Goal: Transaction & Acquisition: Purchase product/service

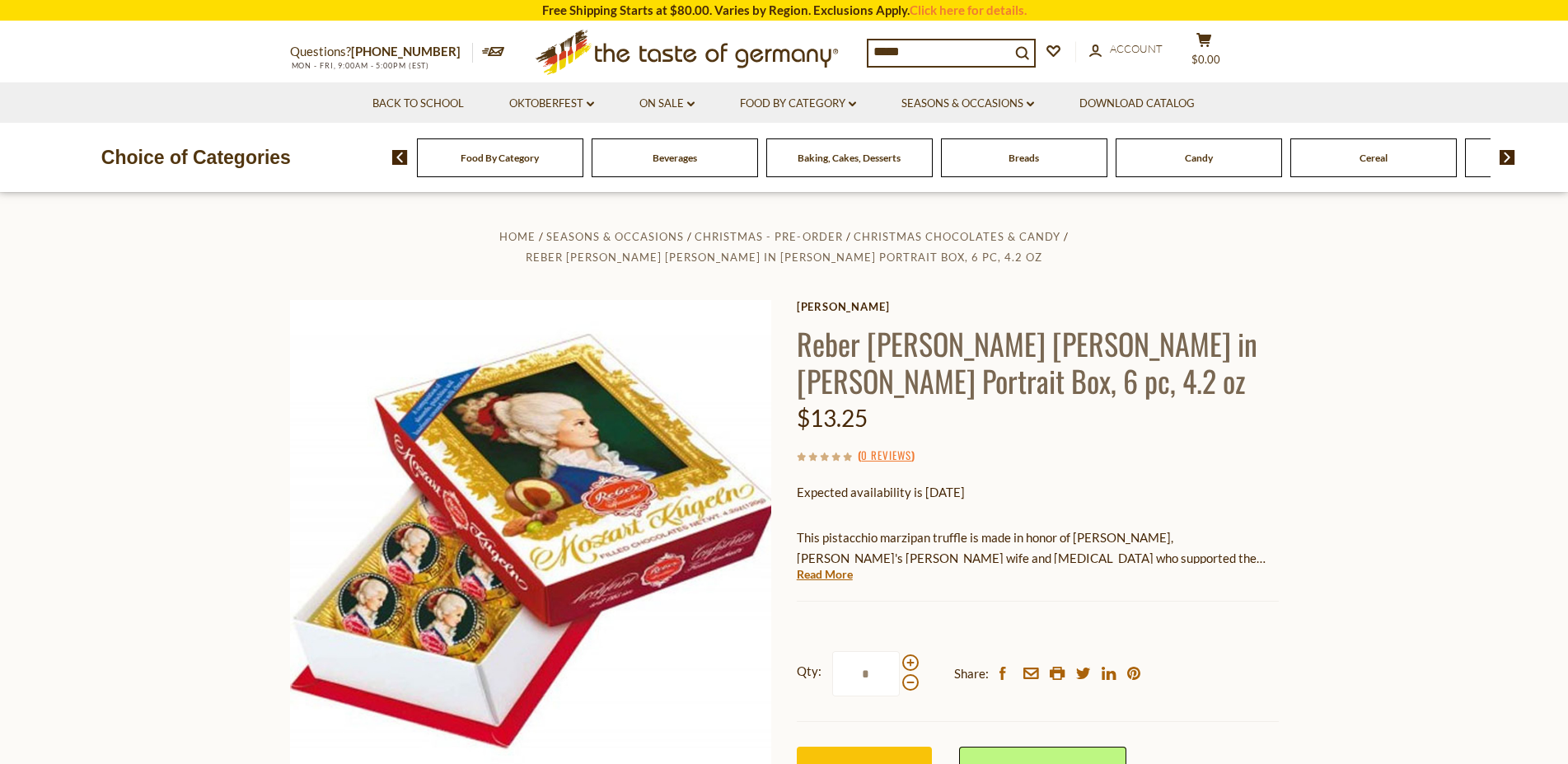
type input "******"
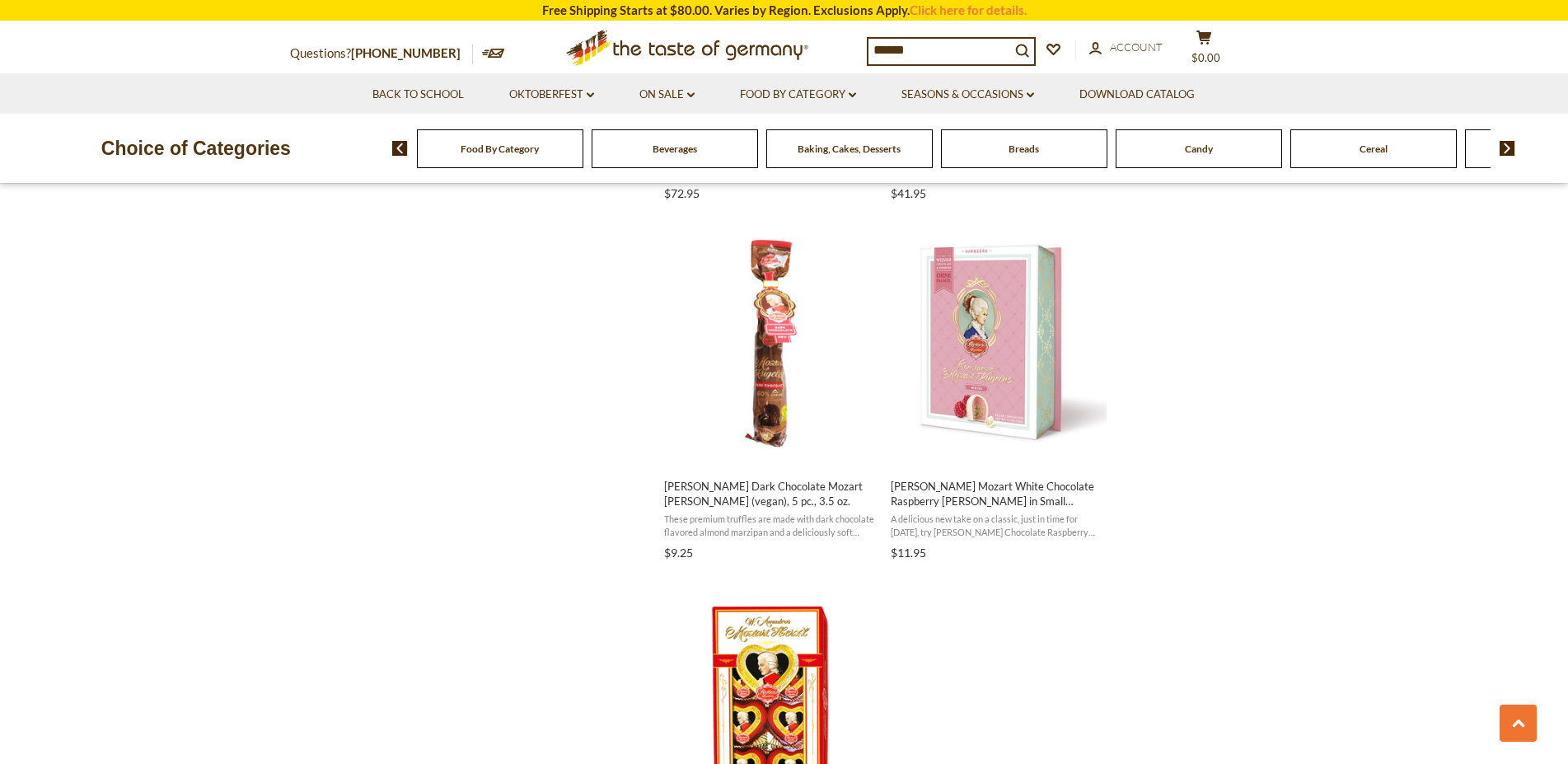
scroll to position [2438, 0]
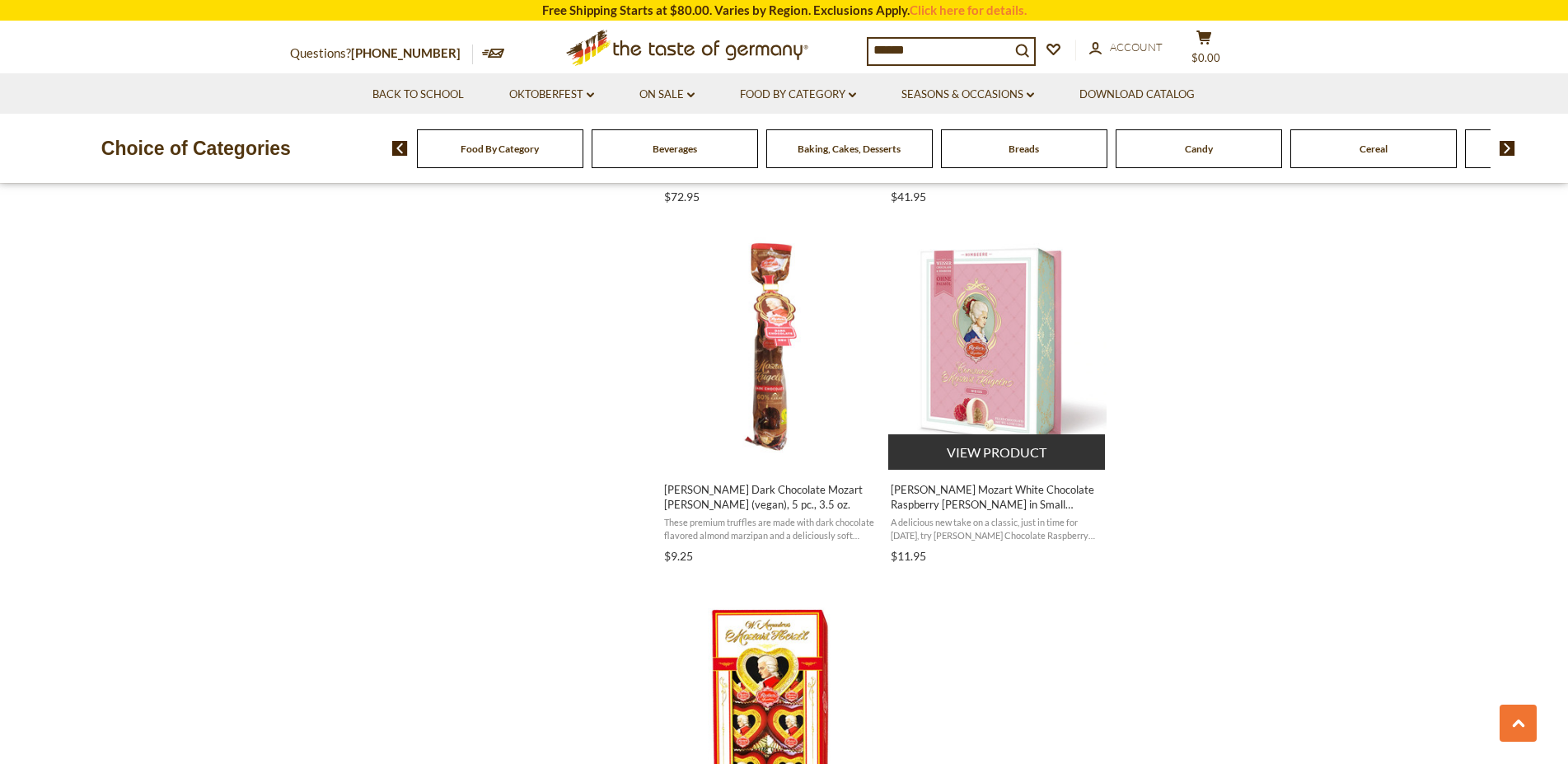
click at [1028, 314] on img "Reber Constanze Mozart White Chocolate Raspberry Kugel in Small Portrait Box, 6…" at bounding box center [997, 346] width 219 height 219
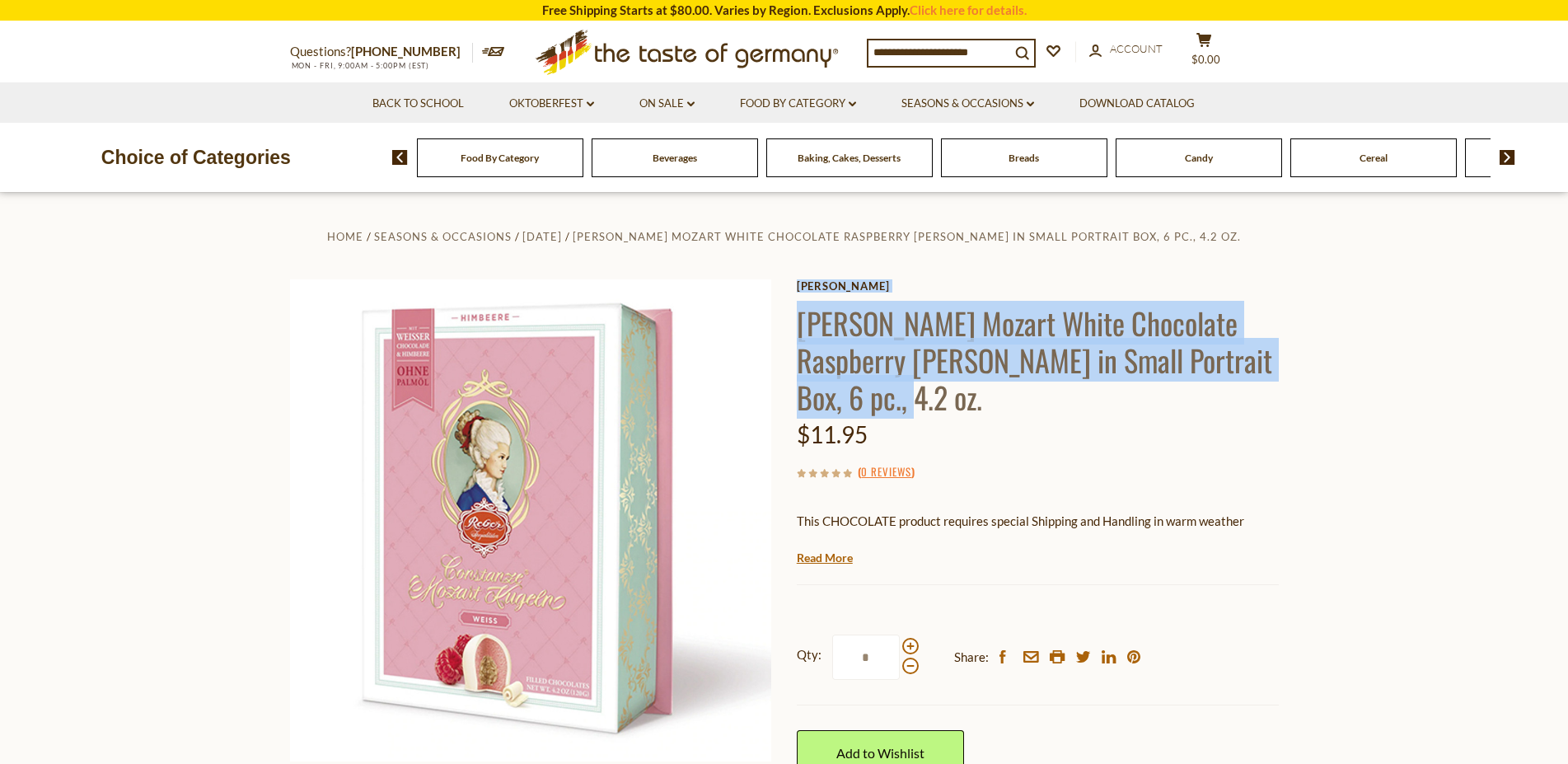
drag, startPoint x: 793, startPoint y: 308, endPoint x: 856, endPoint y: 397, distance: 109.0
click at [856, 397] on div "Home Seasons & Occasions Valentine's Day Reber Constanze Mozart White Chocolate…" at bounding box center [784, 588] width 1013 height 724
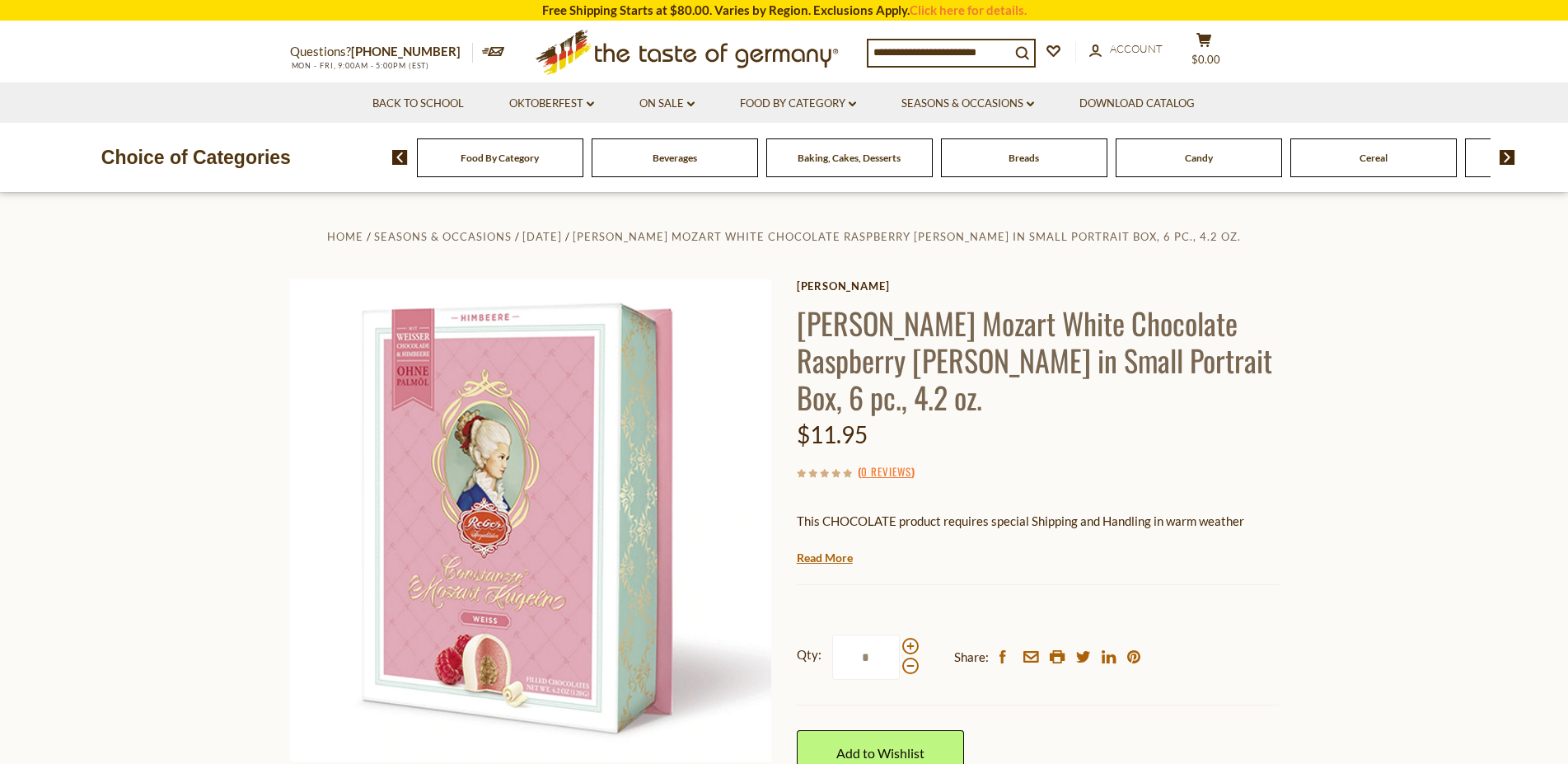
click at [873, 397] on h1 "[PERSON_NAME] Mozart White Chocolate Raspberry [PERSON_NAME] in Small Portrait …" at bounding box center [1038, 360] width 481 height 112
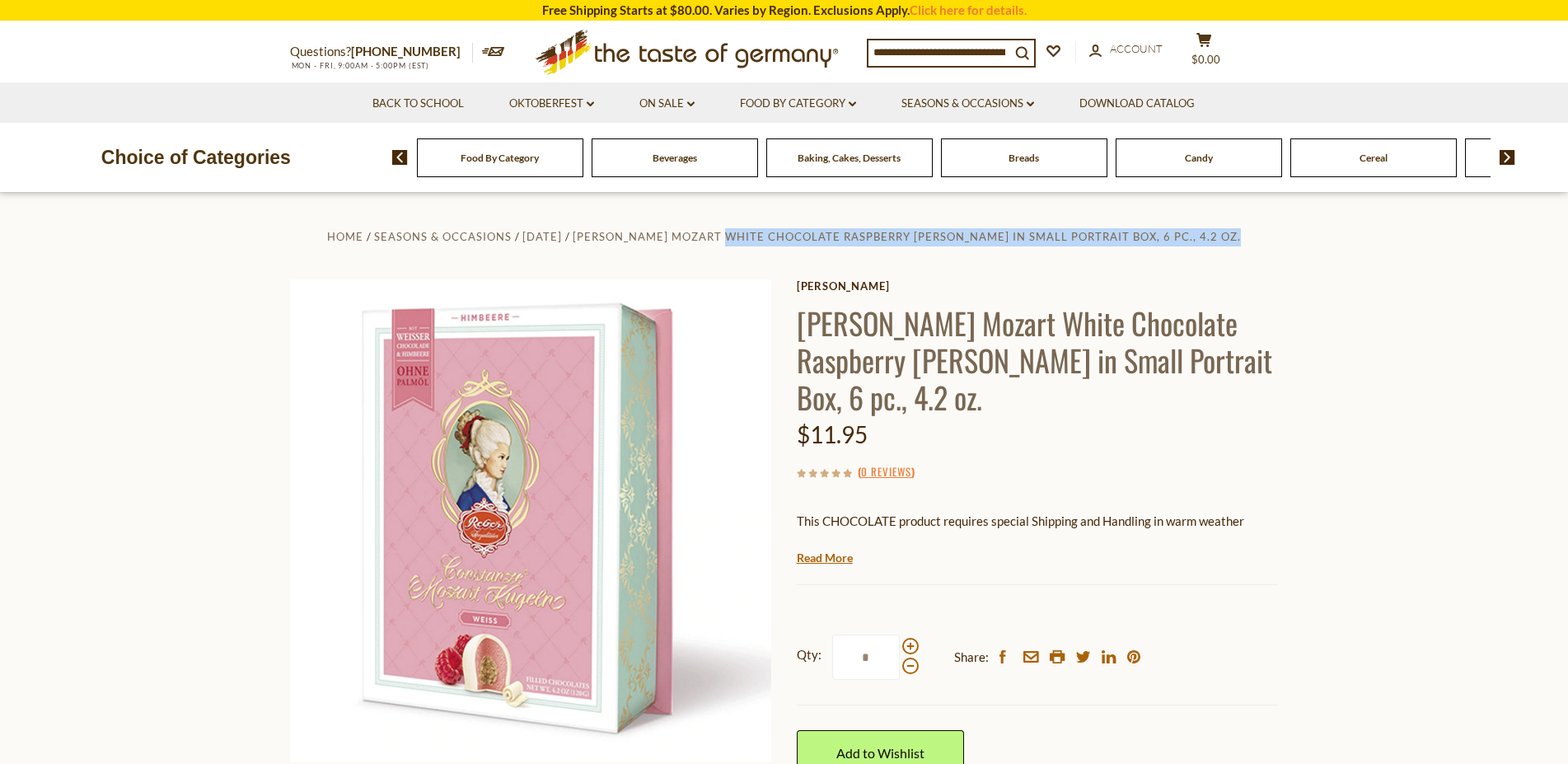
drag, startPoint x: 850, startPoint y: 401, endPoint x: 782, endPoint y: 353, distance: 83.2
click at [782, 353] on div "Home Seasons & Occasions Valentine's Day Reber Constanze Mozart White Chocolate…" at bounding box center [784, 588] width 1013 height 724
click at [797, 353] on h1 "[PERSON_NAME] Mozart White Chocolate Raspberry [PERSON_NAME] in Small Portrait …" at bounding box center [1038, 360] width 481 height 112
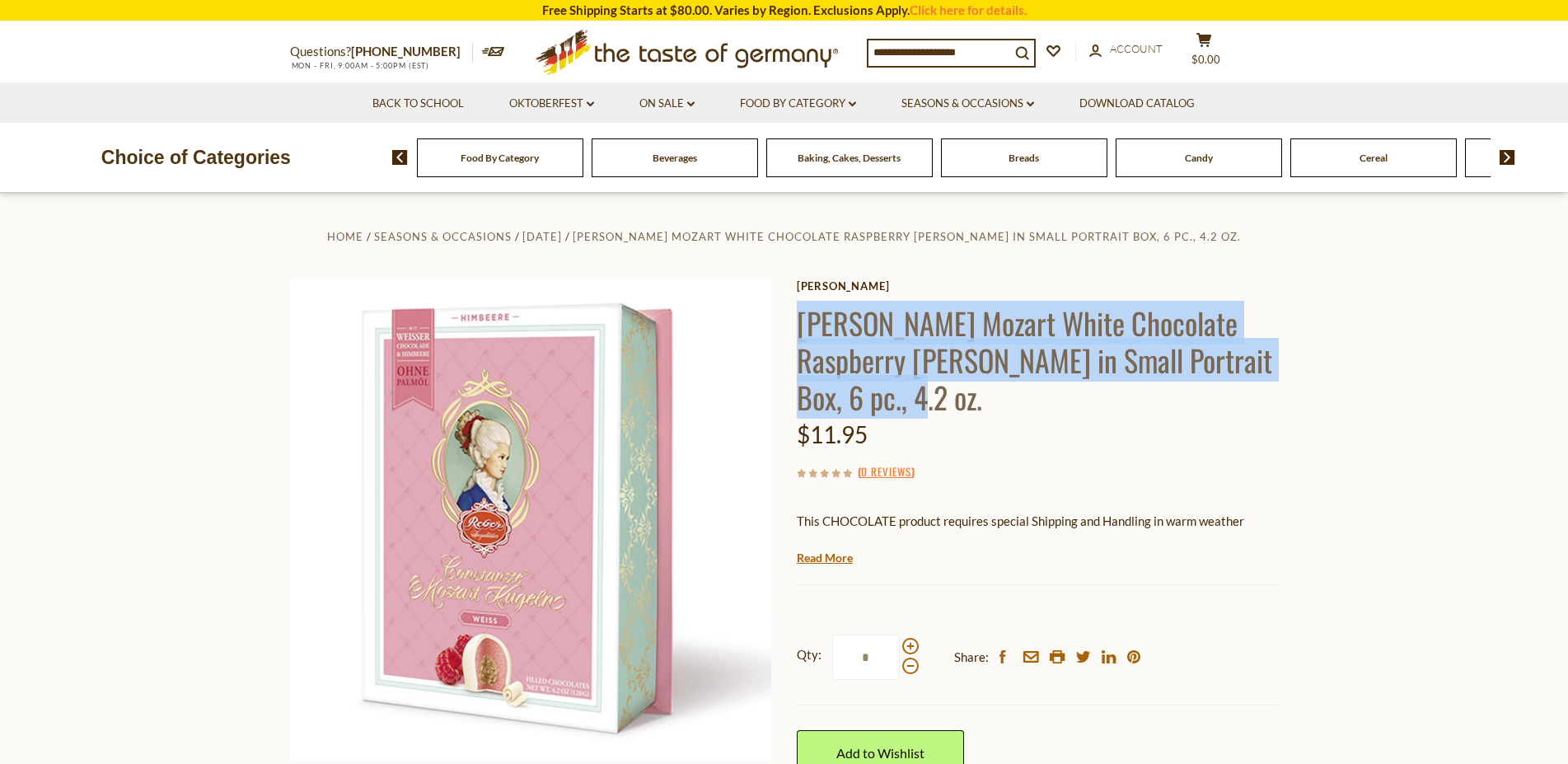
drag, startPoint x: 863, startPoint y: 403, endPoint x: 797, endPoint y: 334, distance: 95.5
click at [797, 334] on h1 "[PERSON_NAME] Mozart White Chocolate Raspberry [PERSON_NAME] in Small Portrait …" at bounding box center [1038, 360] width 481 height 112
copy h1 "[PERSON_NAME] Mozart White Chocolate Raspberry [PERSON_NAME] in Small Portrait …"
